Goal: Transaction & Acquisition: Download file/media

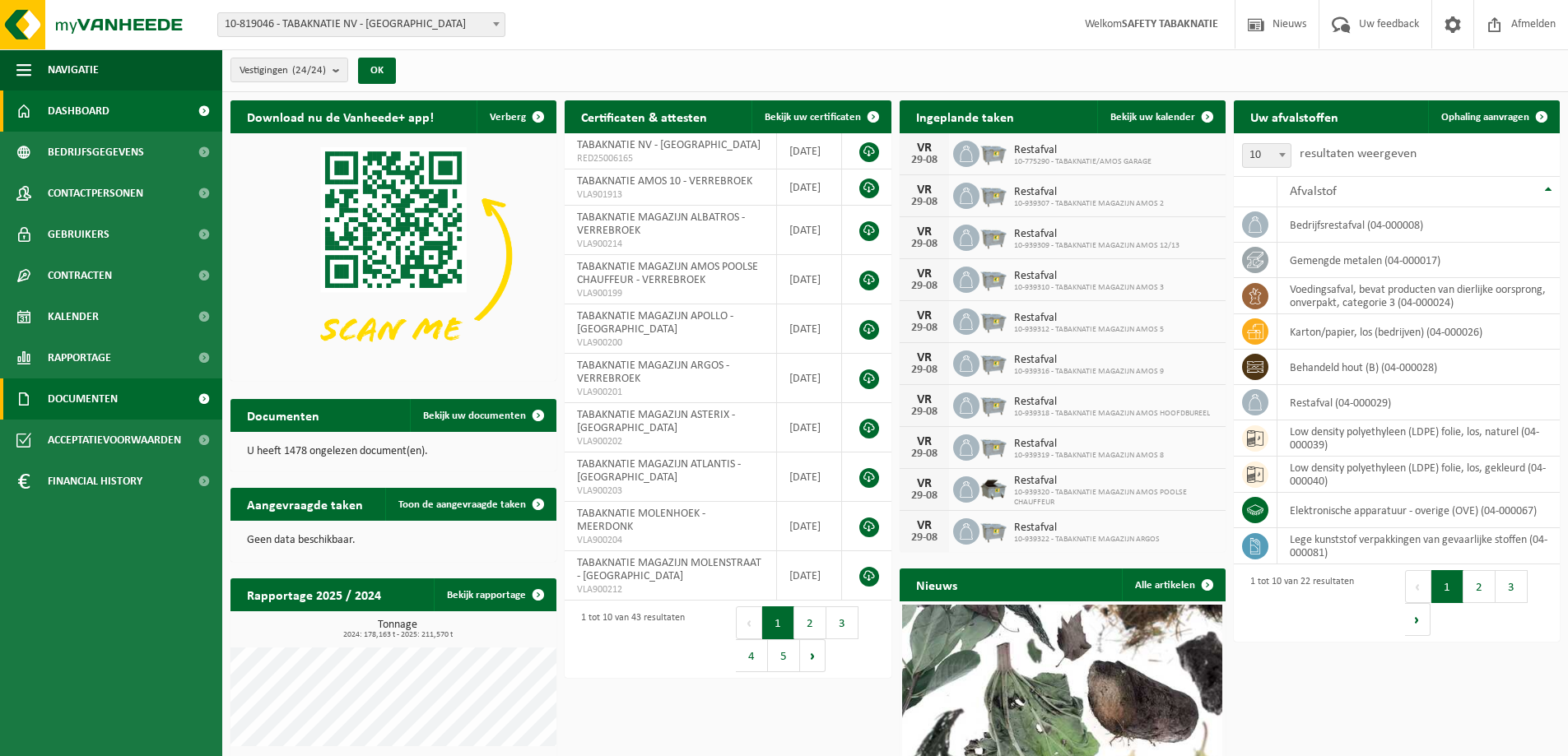
click at [117, 397] on span "Documenten" at bounding box center [83, 399] width 70 height 41
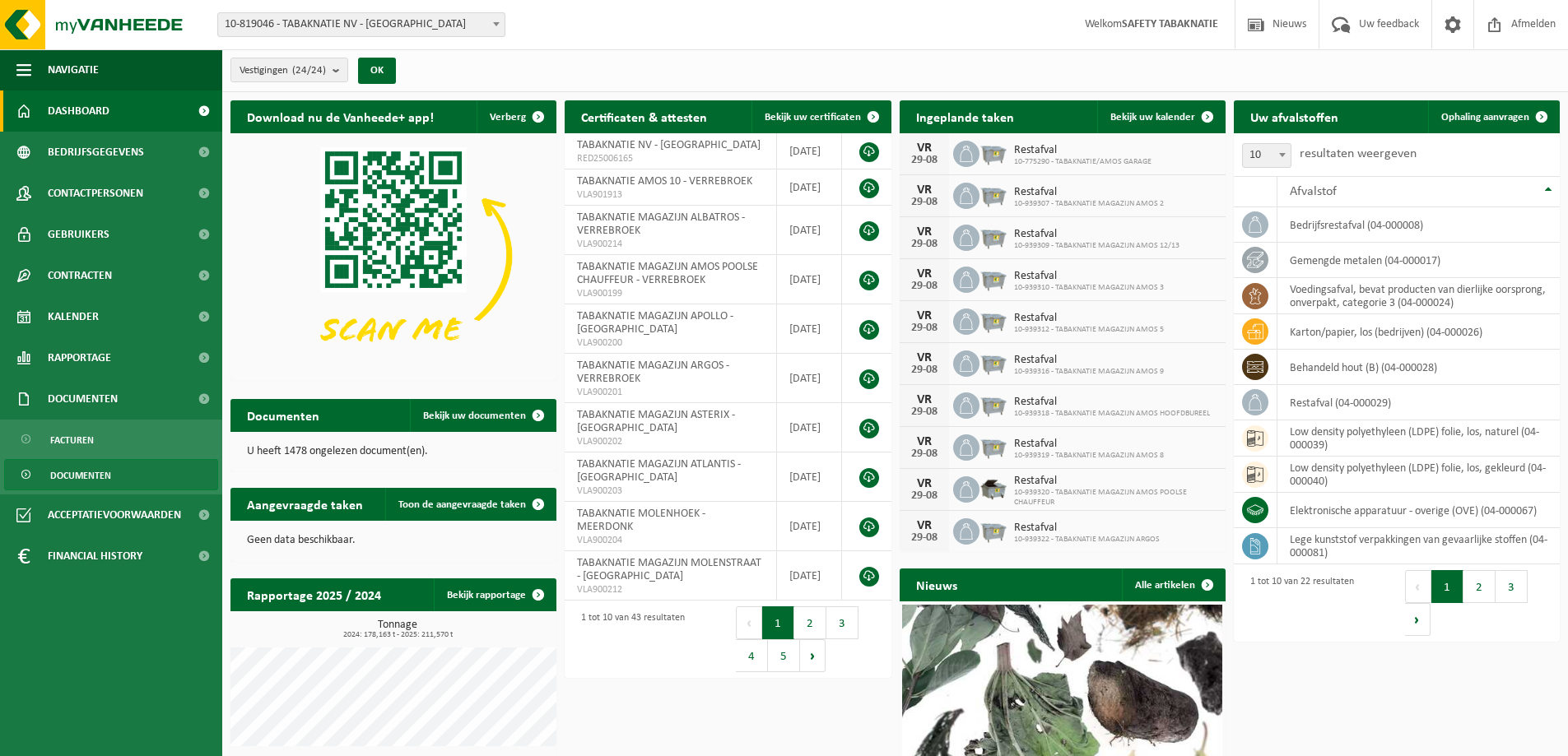
click at [103, 483] on span "Documenten" at bounding box center [80, 475] width 61 height 31
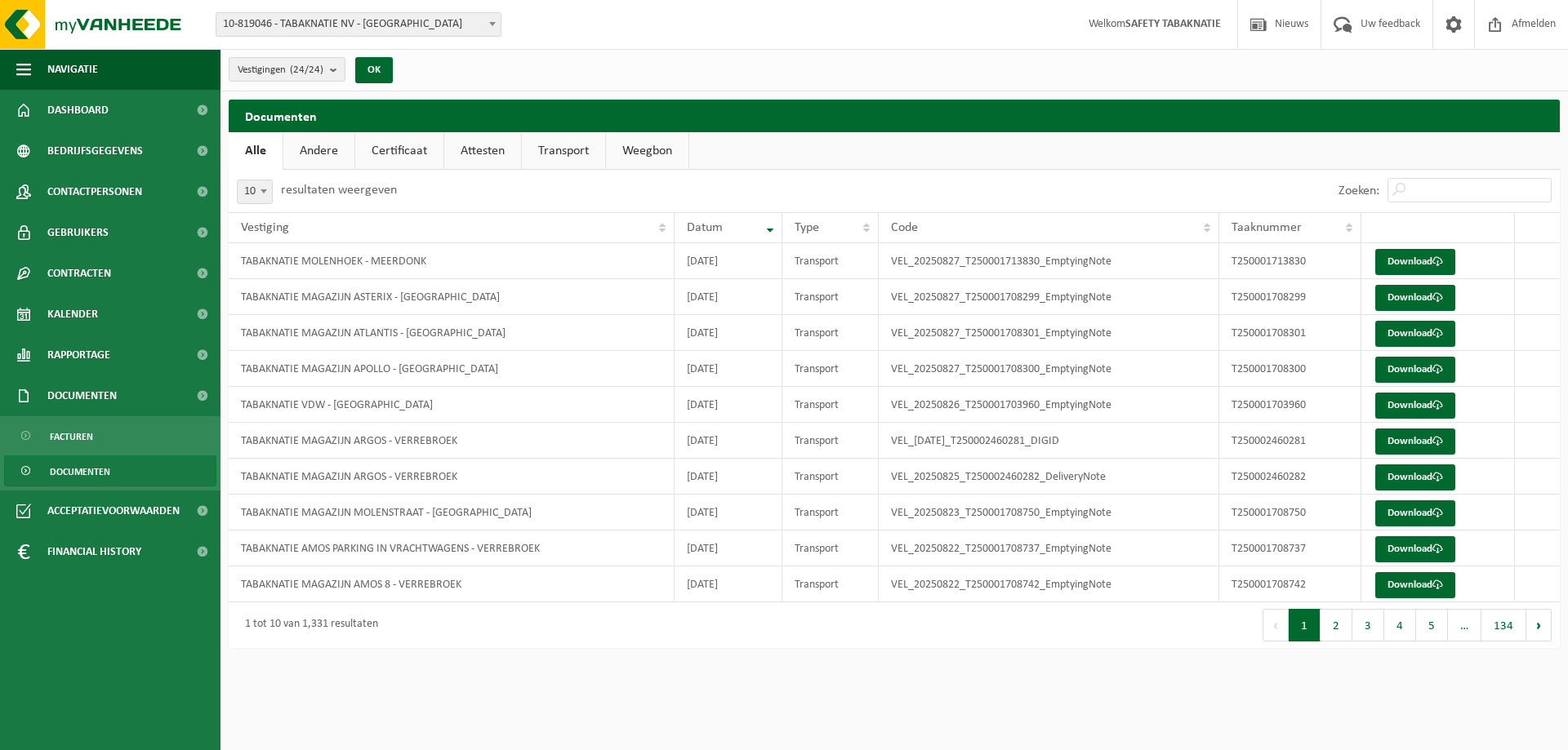
click at [411, 147] on link "Certificaat" at bounding box center [399, 151] width 88 height 38
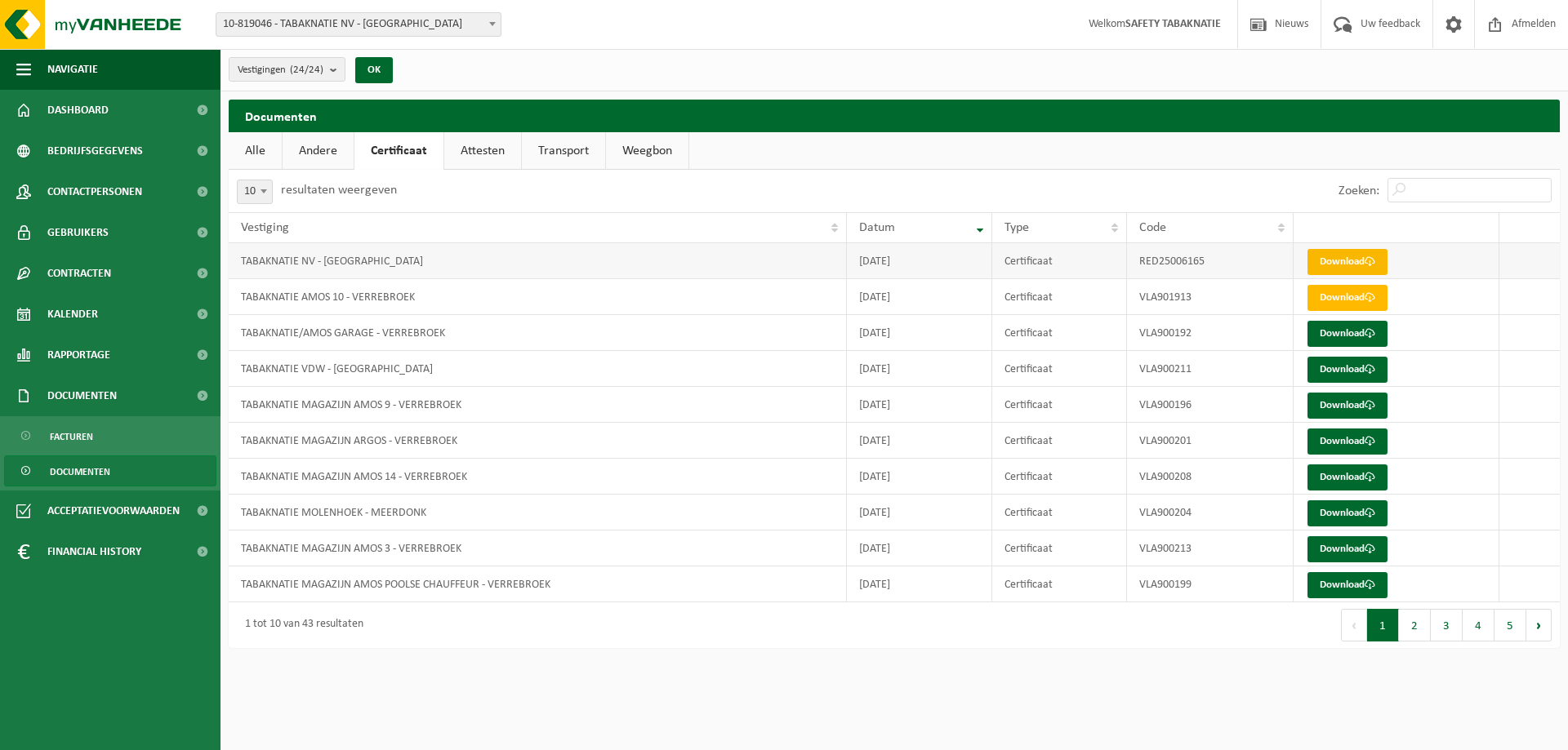
click at [1360, 255] on link "Download" at bounding box center [1347, 262] width 80 height 26
